Goal: Task Accomplishment & Management: Use online tool/utility

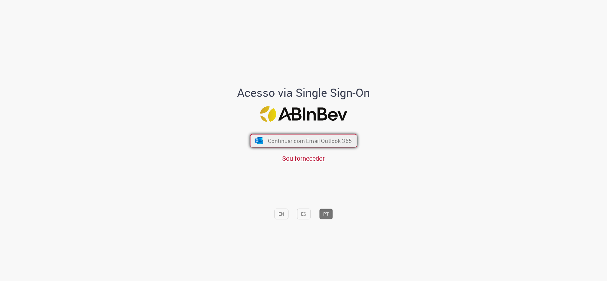
click at [321, 143] on span "Continuar com Email Outlook 365" at bounding box center [309, 140] width 84 height 7
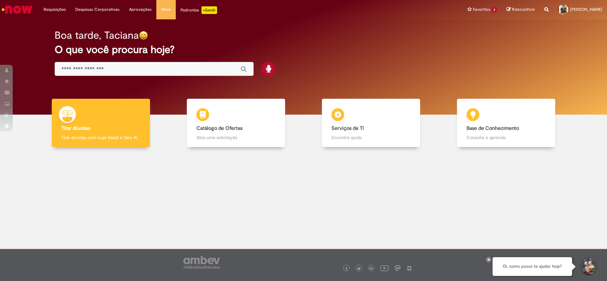
click at [146, 70] on input "Basta digitar aqui" at bounding box center [147, 69] width 173 height 7
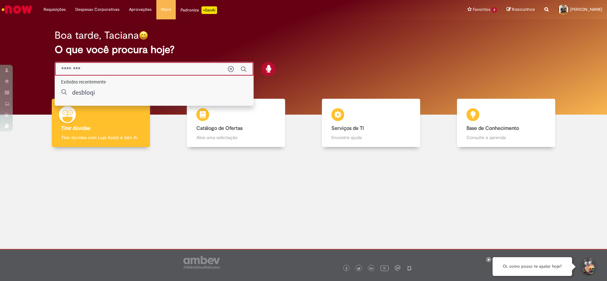
type input "*******"
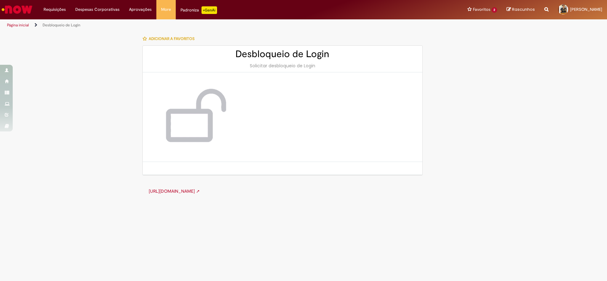
click at [217, 105] on img at bounding box center [193, 117] width 76 height 64
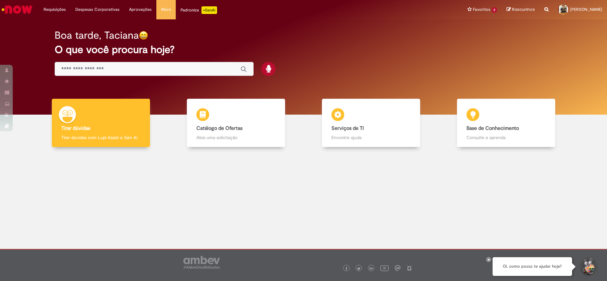
click at [180, 70] on input "Basta digitar aqui" at bounding box center [147, 69] width 173 height 7
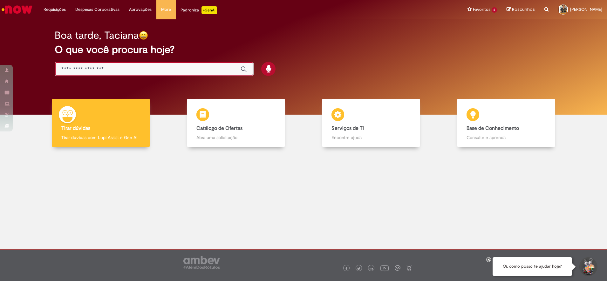
type input "*"
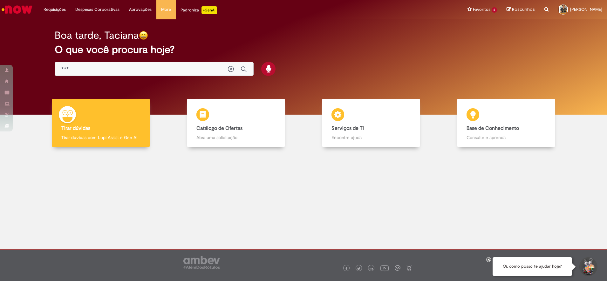
click at [301, 68] on div at bounding box center [179, 69] width 249 height 14
click at [270, 70] on icon at bounding box center [268, 69] width 5 height 8
click at [266, 69] on icon at bounding box center [268, 69] width 5 height 8
type input "**********"
click at [243, 67] on icon "Enviar pesquisa" at bounding box center [243, 69] width 6 height 6
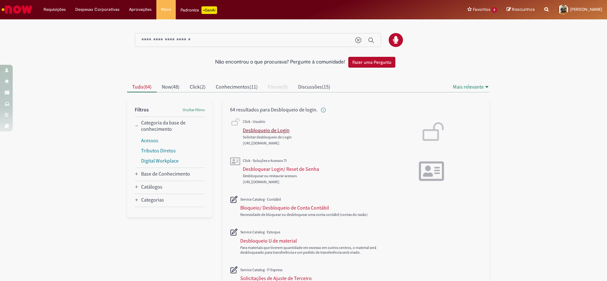
click at [261, 132] on div "Desbloqueio de Login" at bounding box center [266, 130] width 47 height 6
click at [291, 171] on div "Desbloquear Login/ Reset de Senha" at bounding box center [281, 169] width 76 height 6
